Goal: Navigation & Orientation: Find specific page/section

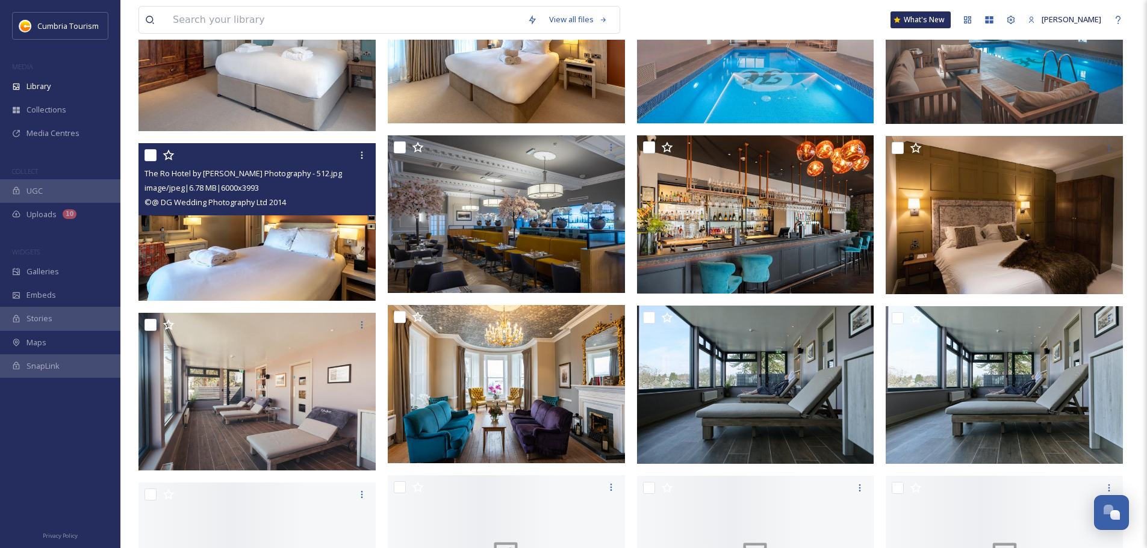
scroll to position [963, 0]
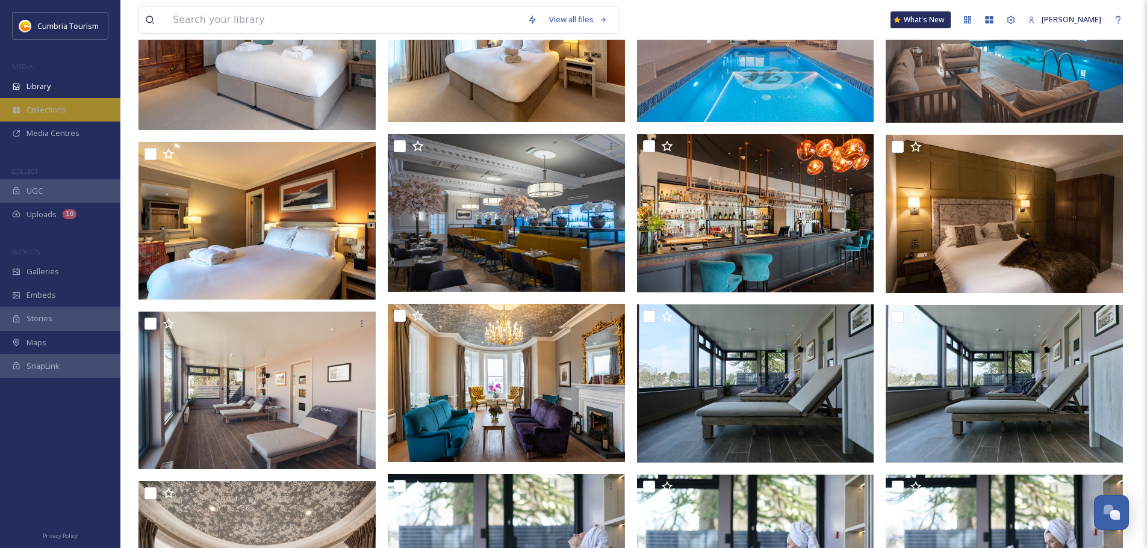
click at [50, 106] on span "Collections" at bounding box center [46, 109] width 40 height 11
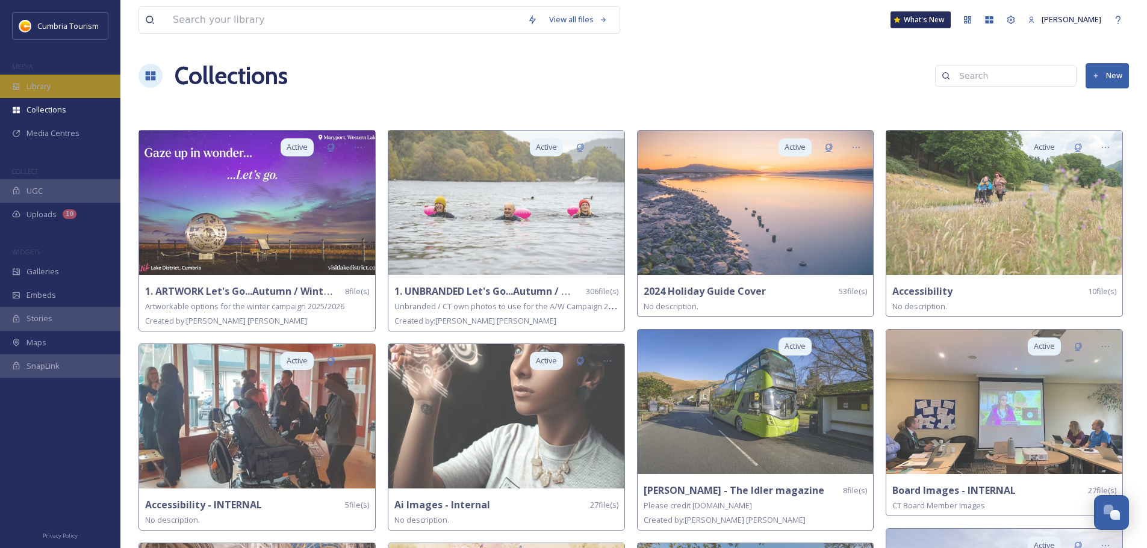
click at [50, 85] on span "Library" at bounding box center [38, 86] width 24 height 11
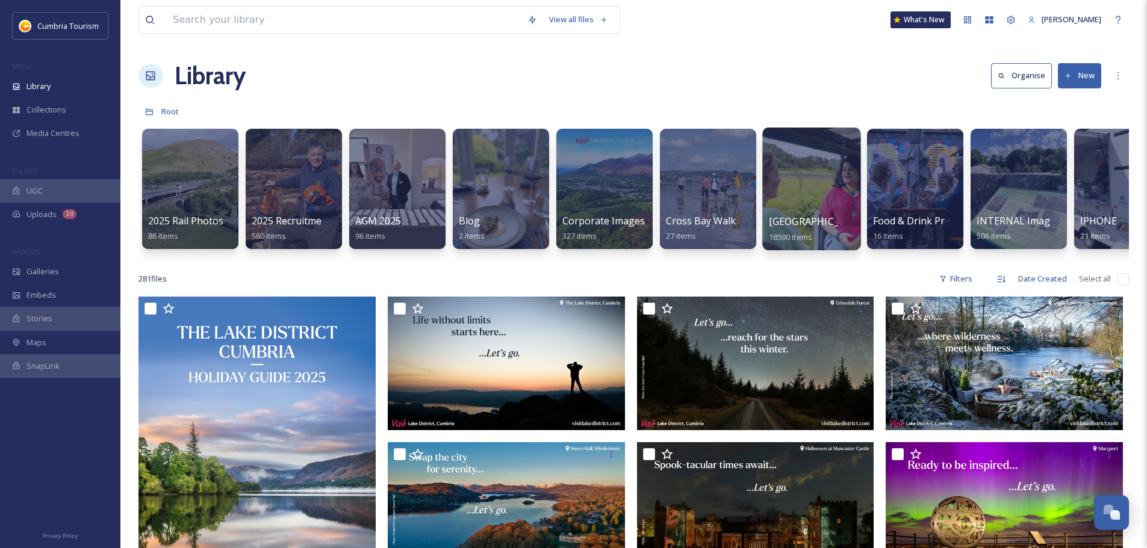
click at [815, 208] on div at bounding box center [811, 189] width 98 height 123
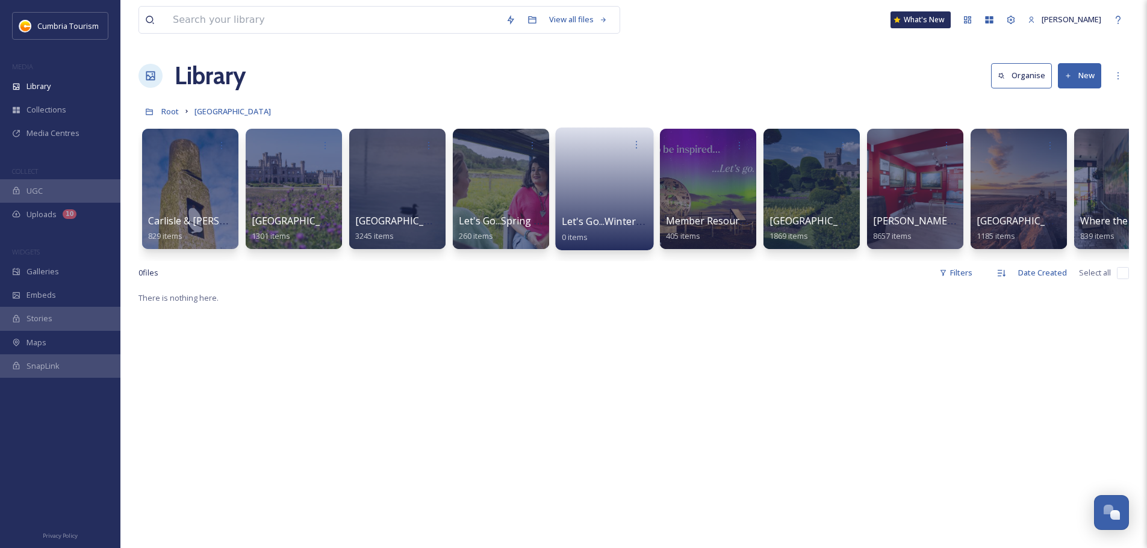
click at [611, 225] on span "Let's Go...Winter 2025/26" at bounding box center [619, 221] width 114 height 13
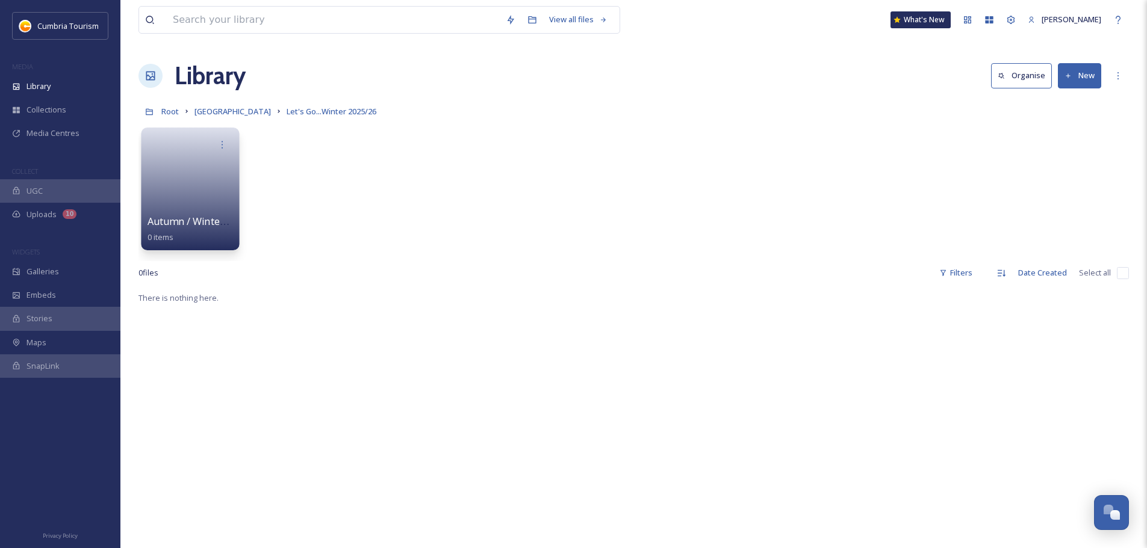
click at [217, 223] on span "Autumn / Winter Photography" at bounding box center [218, 221] width 141 height 13
